Goal: Navigation & Orientation: Find specific page/section

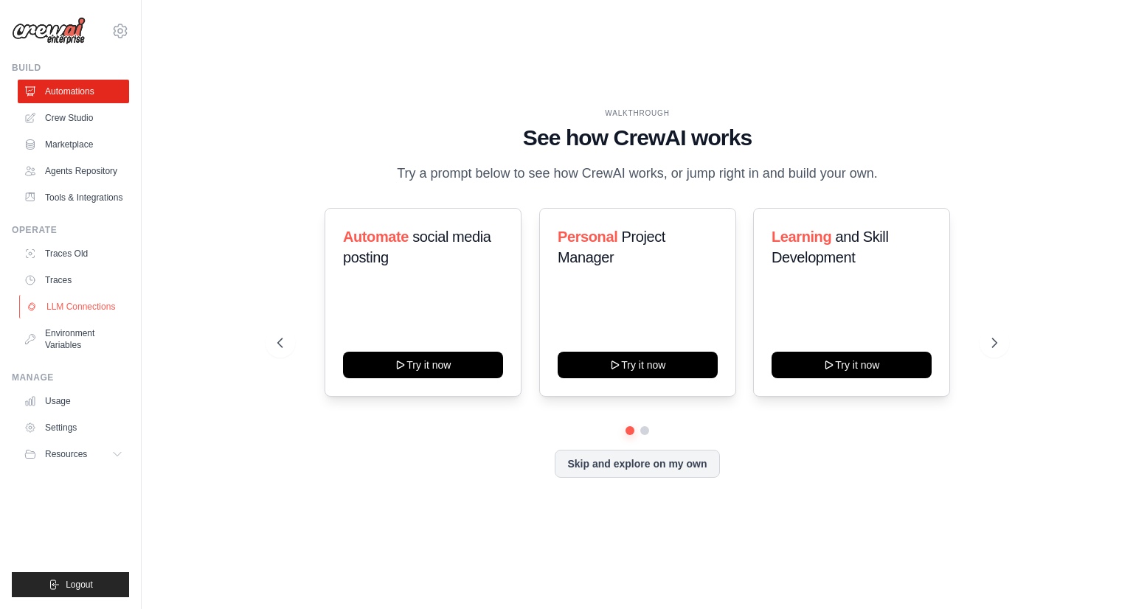
click at [94, 310] on link "LLM Connections" at bounding box center [74, 307] width 111 height 24
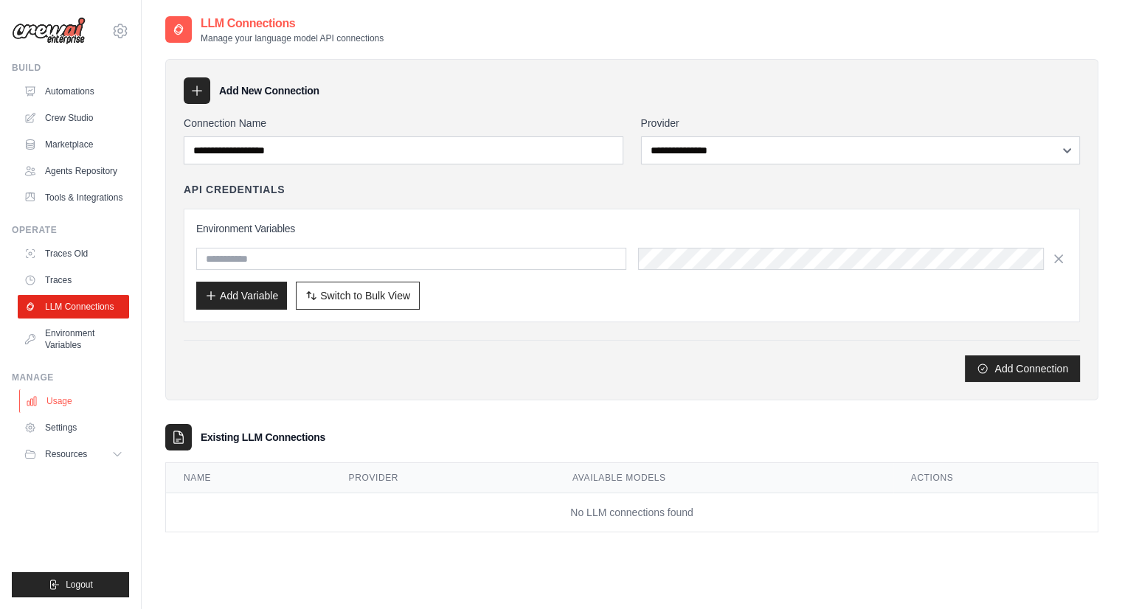
click at [62, 396] on link "Usage" at bounding box center [74, 402] width 111 height 24
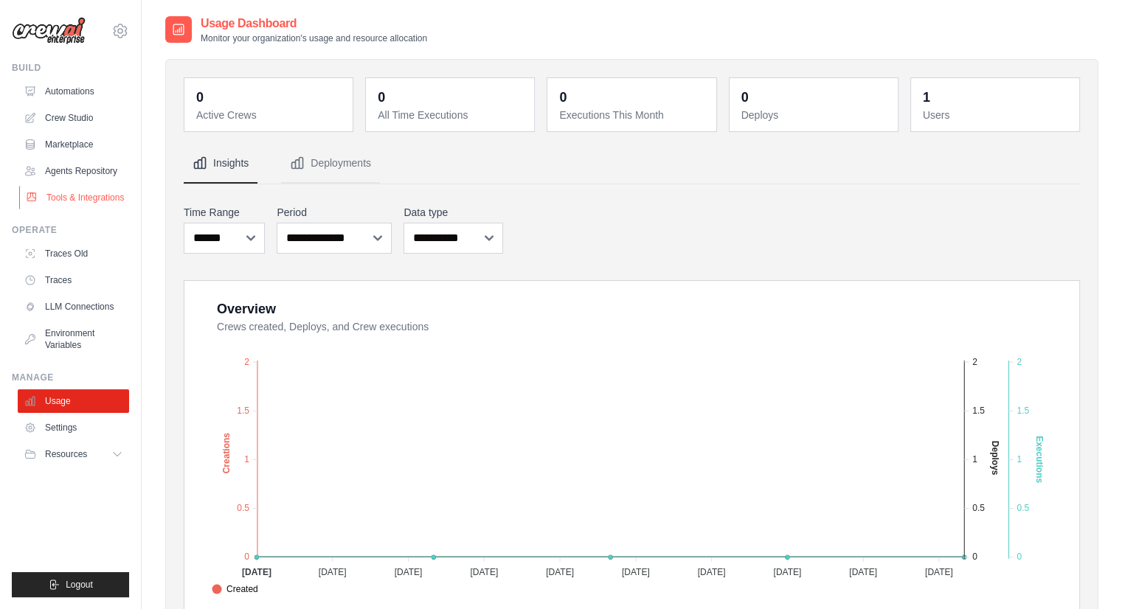
click at [86, 204] on link "Tools & Integrations" at bounding box center [74, 198] width 111 height 24
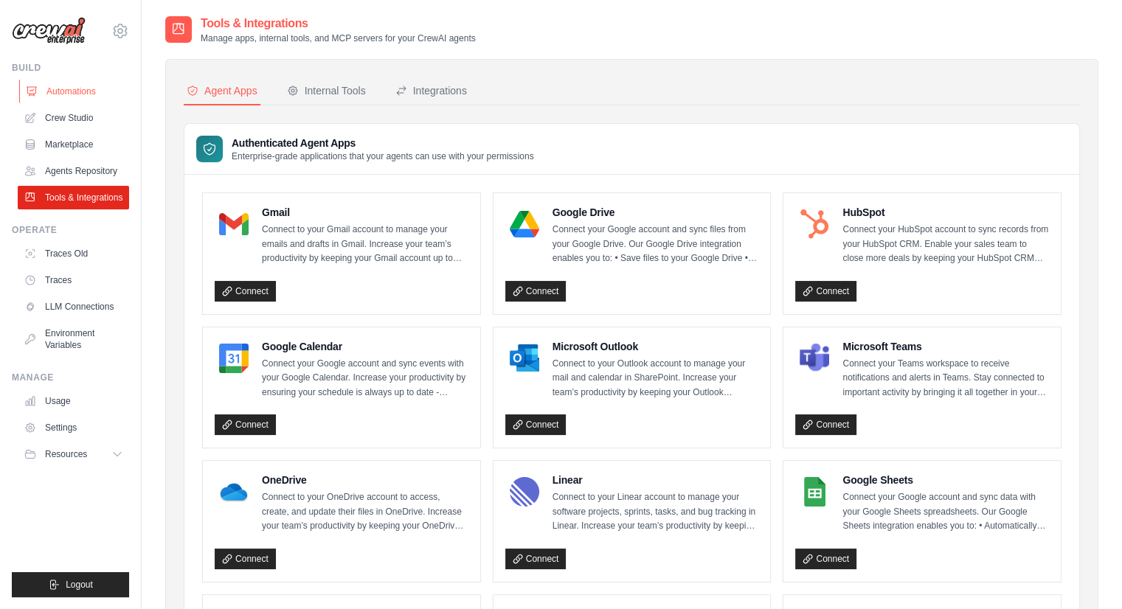
click at [111, 91] on link "Automations" at bounding box center [74, 92] width 111 height 24
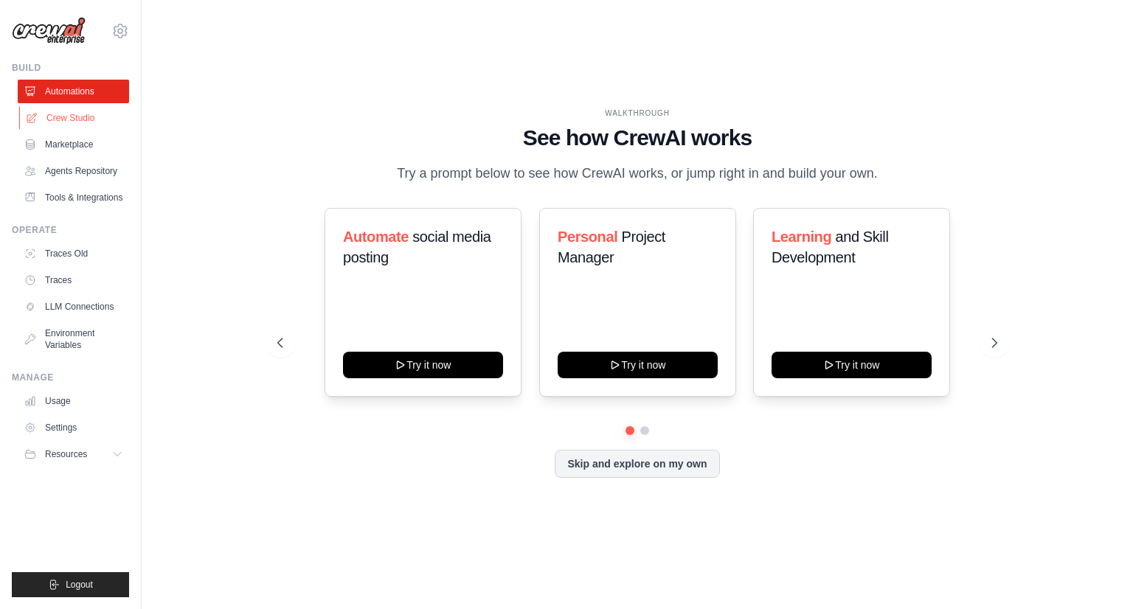
click at [90, 119] on link "Crew Studio" at bounding box center [74, 118] width 111 height 24
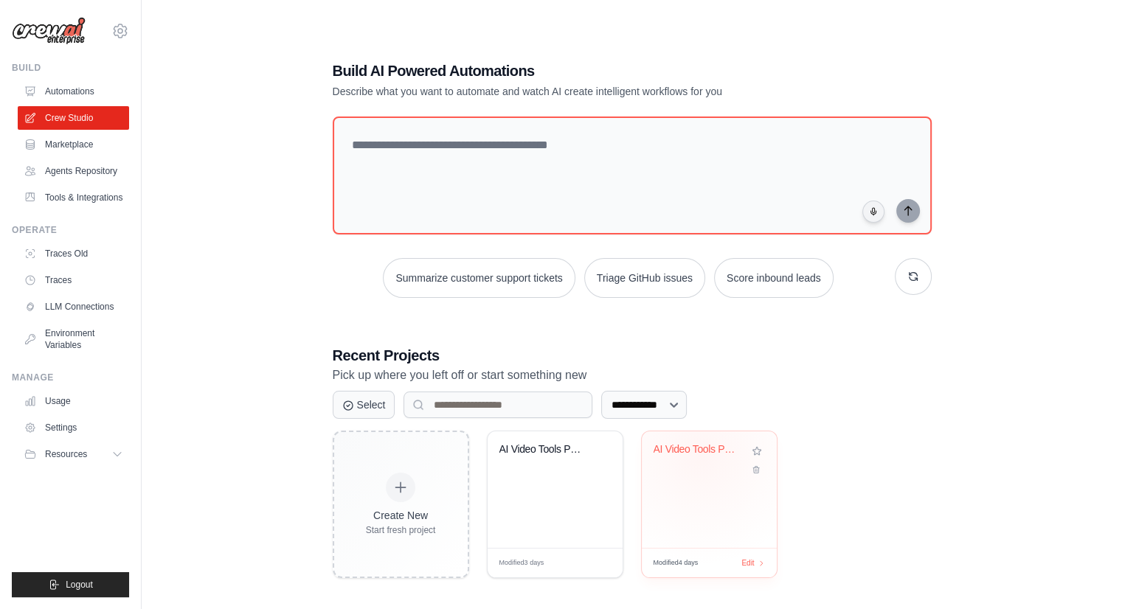
click at [700, 455] on div "AI Video Tools Pain Point Research ..." at bounding box center [698, 452] width 89 height 19
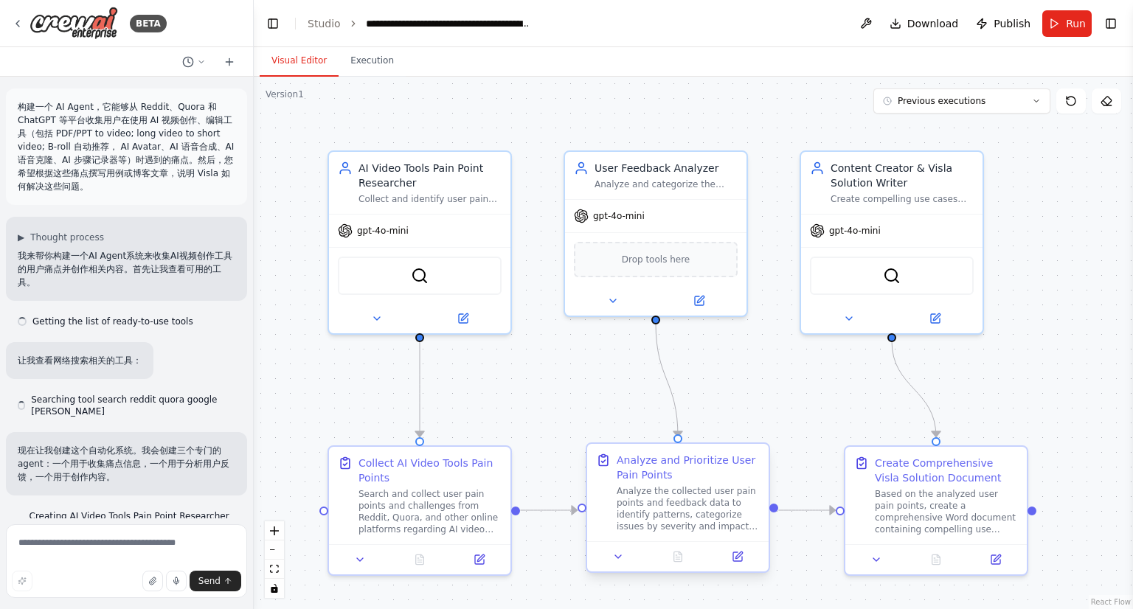
scroll to position [6677, 0]
